Goal: Register for event/course

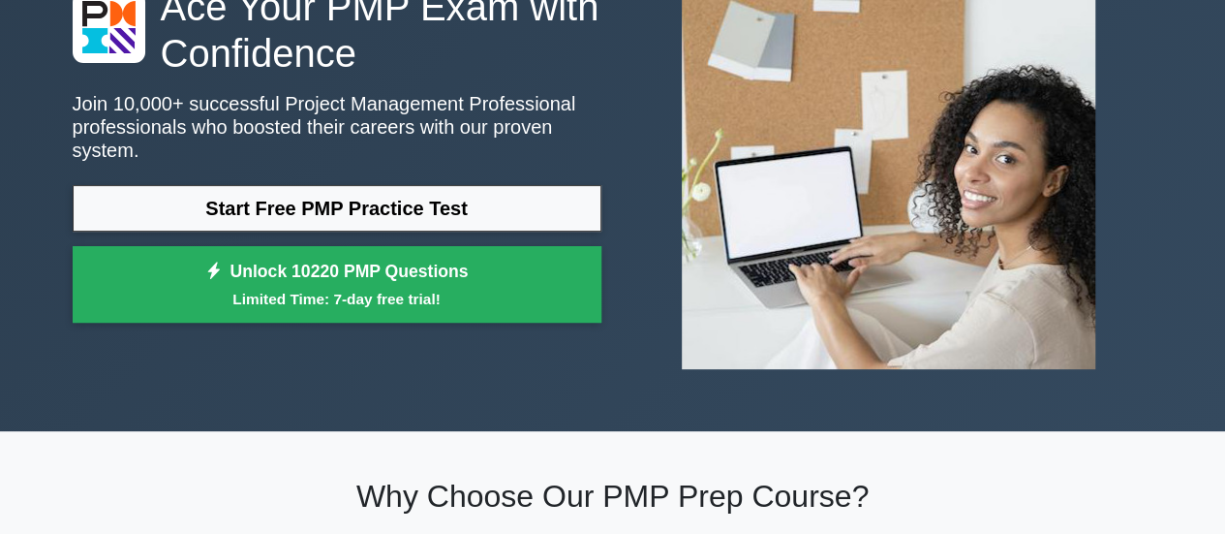
scroll to position [207, 0]
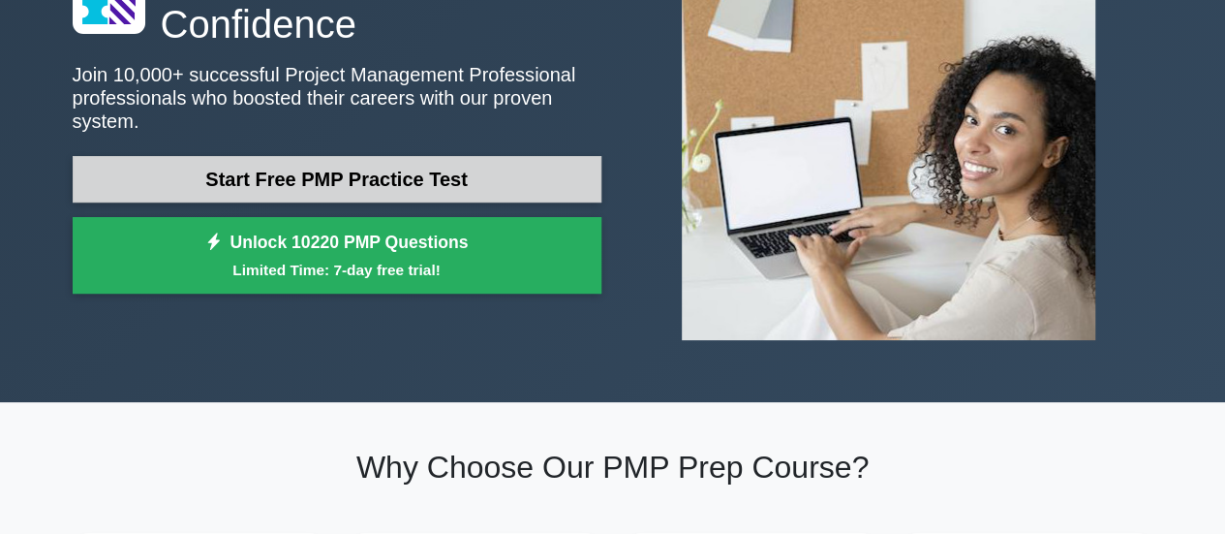
click at [338, 166] on link "Start Free PMP Practice Test" at bounding box center [337, 179] width 529 height 46
click at [360, 171] on link "Start Free PMP Practice Test" at bounding box center [337, 179] width 529 height 46
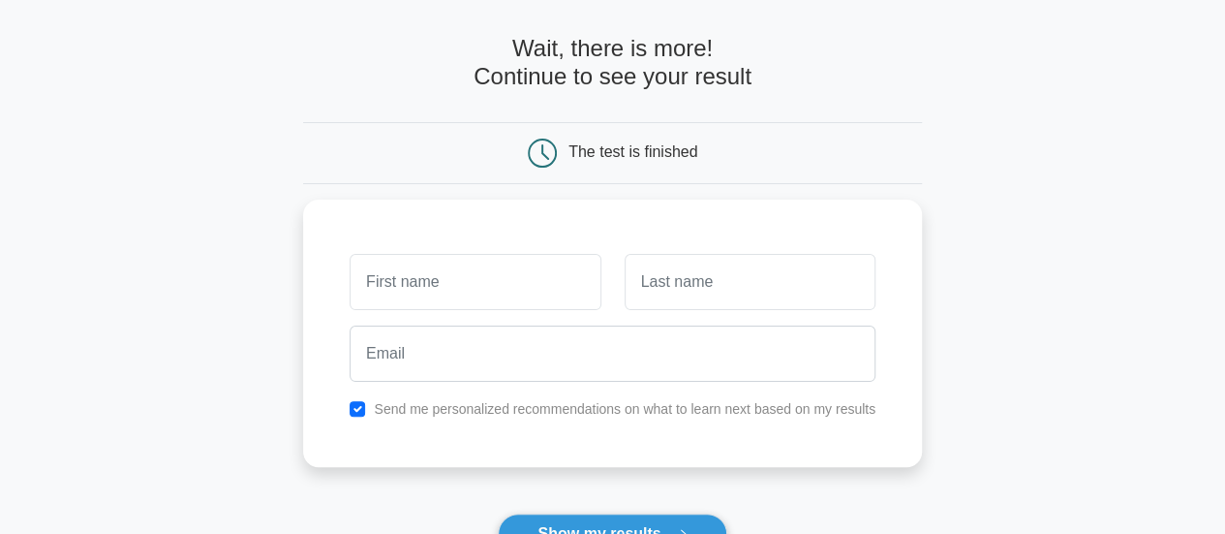
scroll to position [81, 0]
